Goal: Navigation & Orientation: Find specific page/section

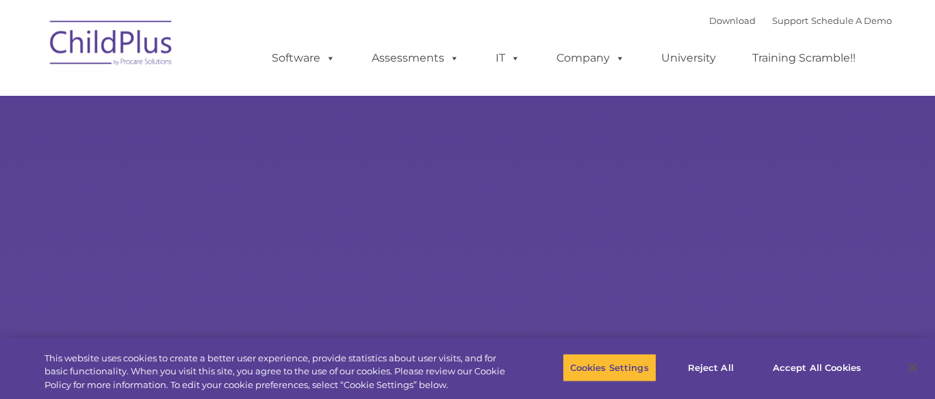
select select "MEDIUM"
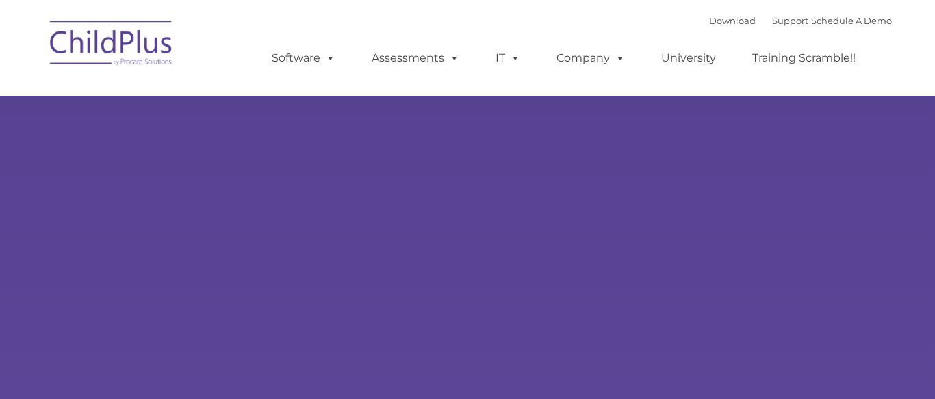
type input ""
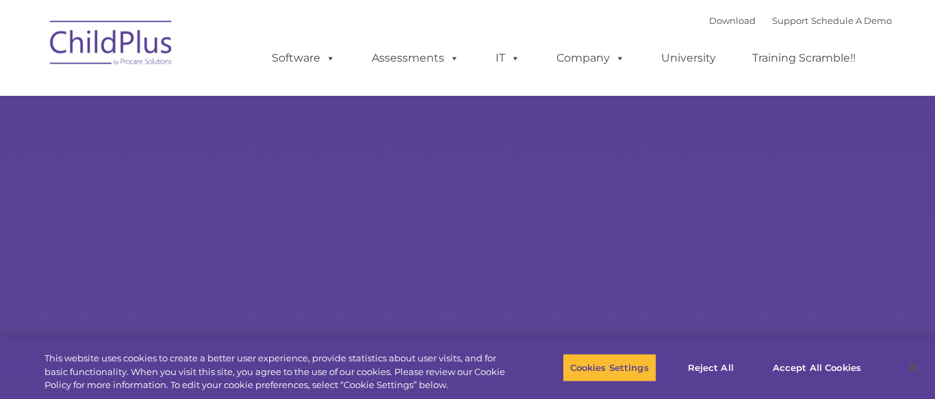
select select "MEDIUM"
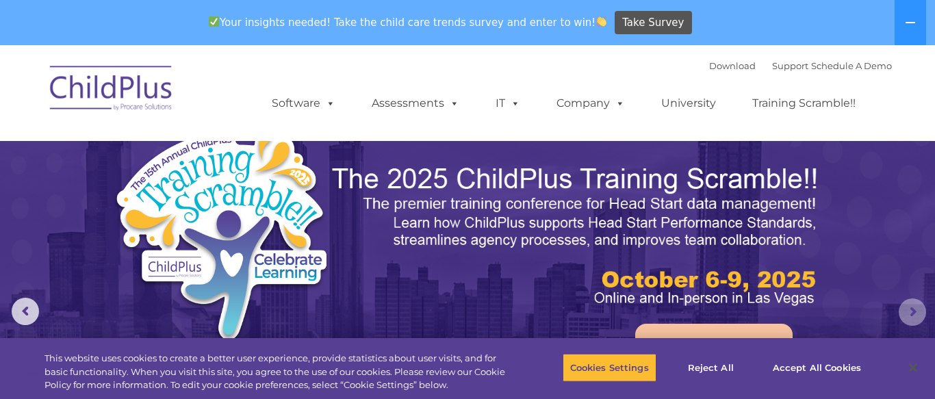
click at [910, 306] on rs-arrow at bounding box center [911, 311] width 27 height 27
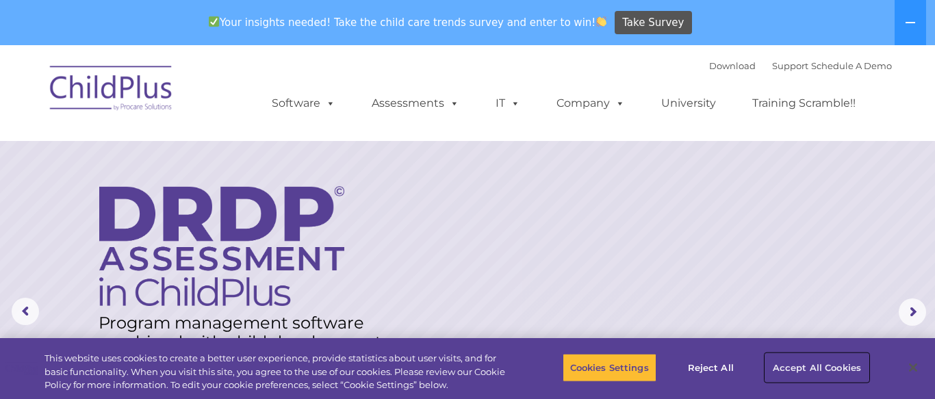
click at [803, 364] on button "Accept All Cookies" at bounding box center [816, 367] width 103 height 29
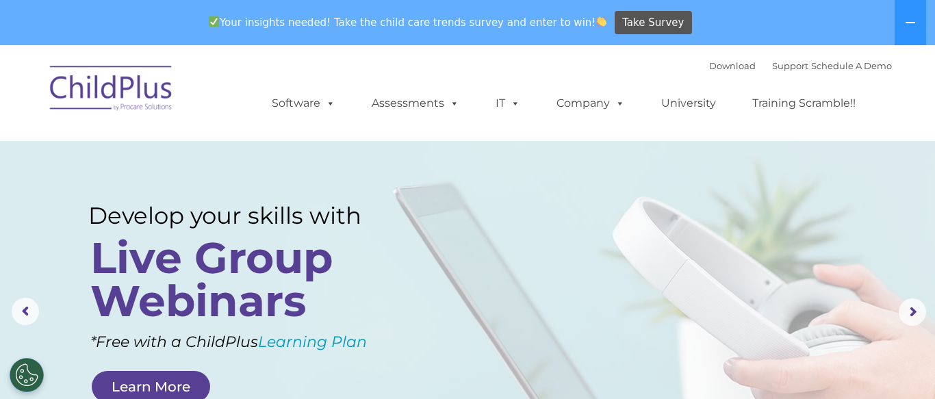
click at [921, 74] on nav "Download Support | Schedule A Demo  MENU MENU Software ChildPlus: The original…" at bounding box center [467, 93] width 935 height 96
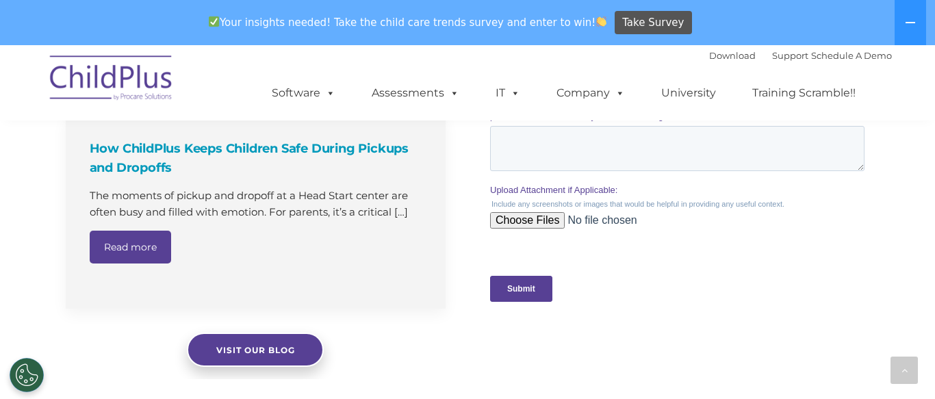
scroll to position [1218, 0]
